Goal: Task Accomplishment & Management: Manage account settings

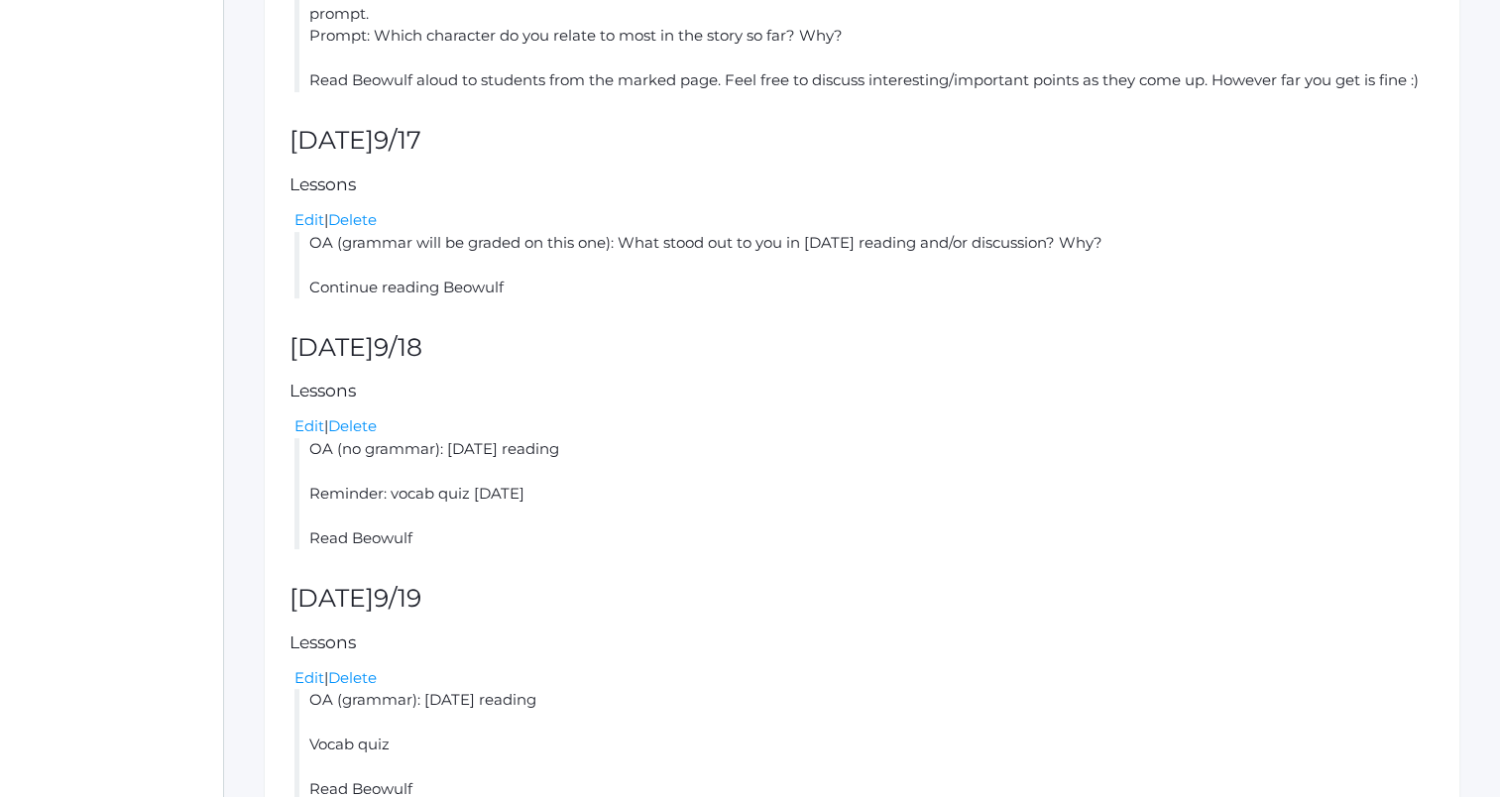
scroll to position [821, 0]
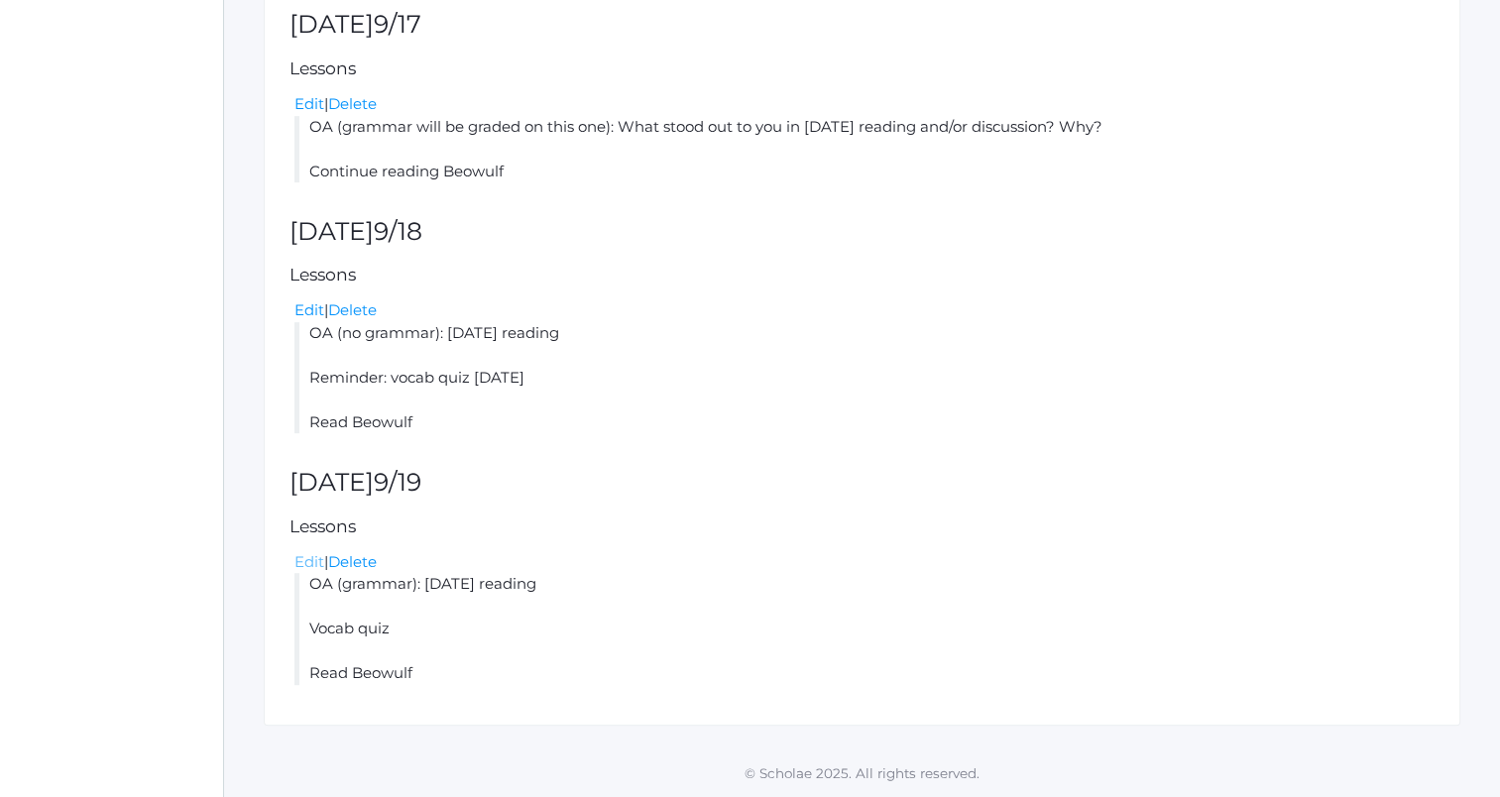
click at [306, 565] on link "Edit" at bounding box center [309, 561] width 30 height 19
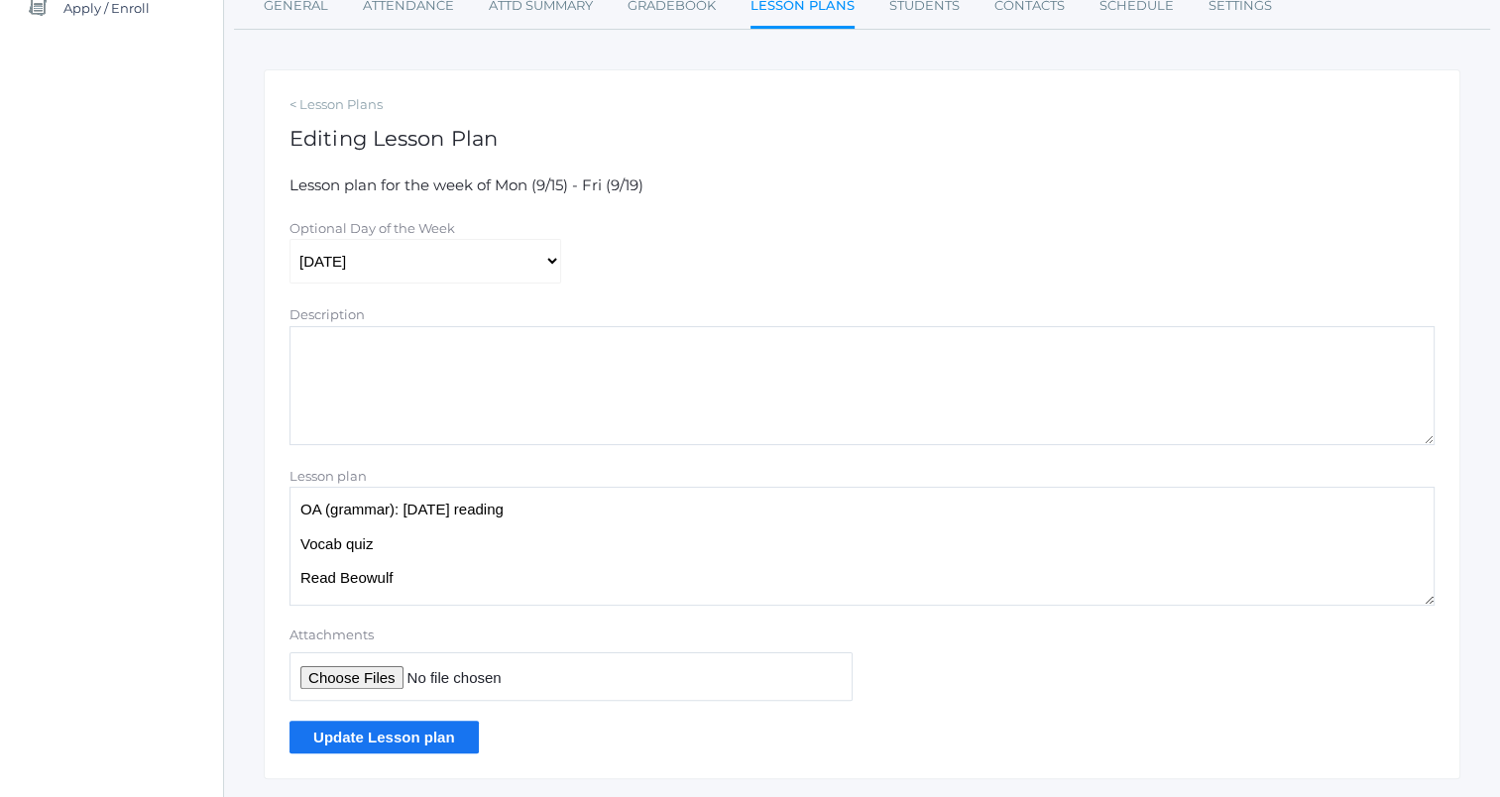
scroll to position [323, 0]
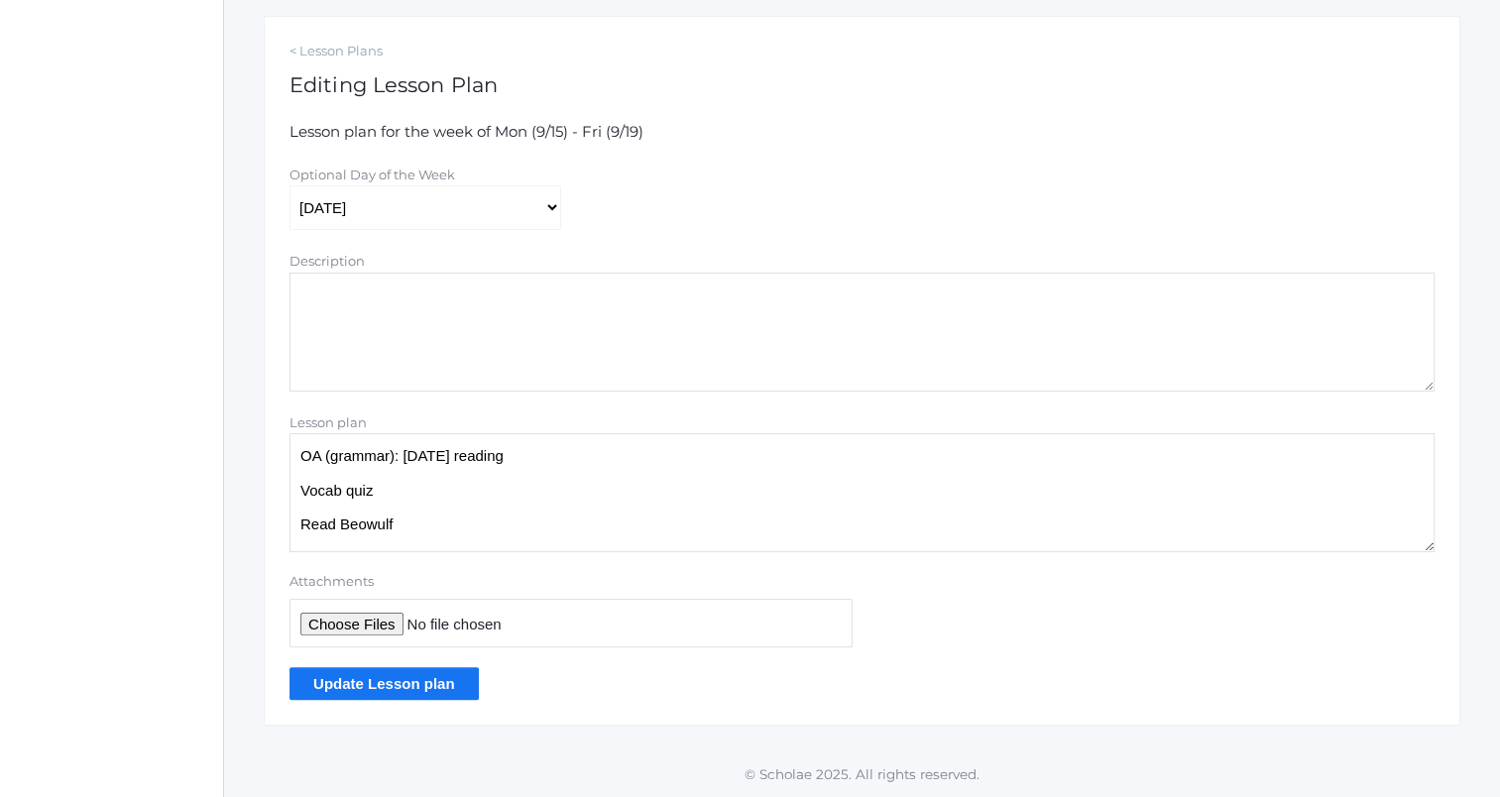
click at [377, 621] on input "Attachments" at bounding box center [571, 623] width 563 height 49
type input "C:\fakepath\2025-26 English 10-12 quiz 1 [DATE].docx"
click at [418, 686] on input "Update Lesson plan" at bounding box center [384, 683] width 189 height 33
